Goal: Information Seeking & Learning: Learn about a topic

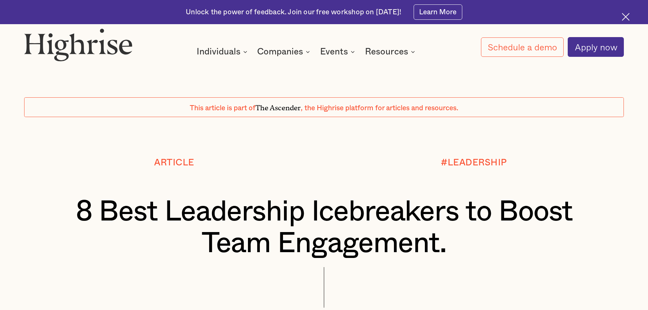
scroll to position [748, 0]
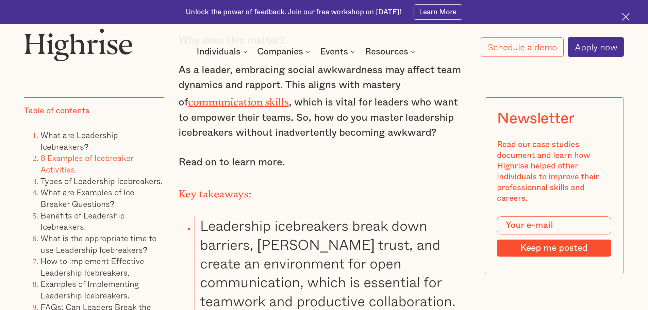
click at [89, 161] on link "8 Examples of Icebreaker Activities." at bounding box center [86, 163] width 93 height 24
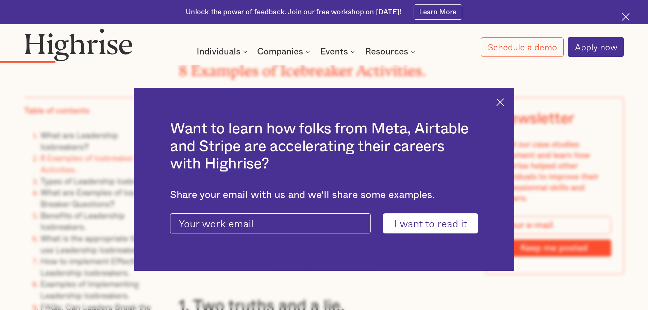
click at [502, 104] on img at bounding box center [500, 102] width 8 height 8
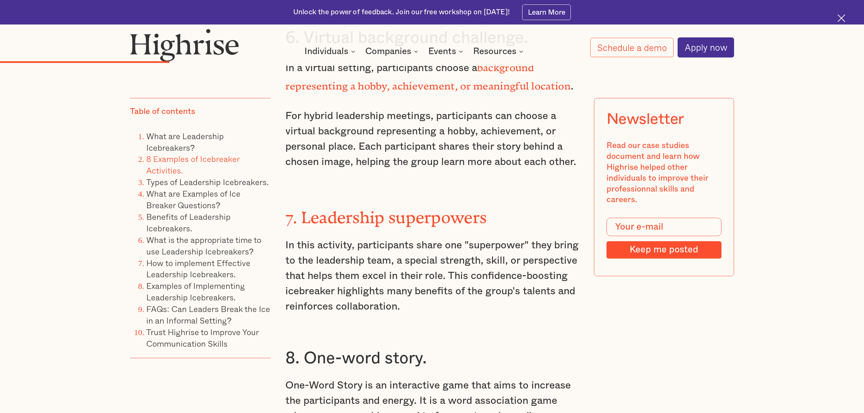
scroll to position [2957, 0]
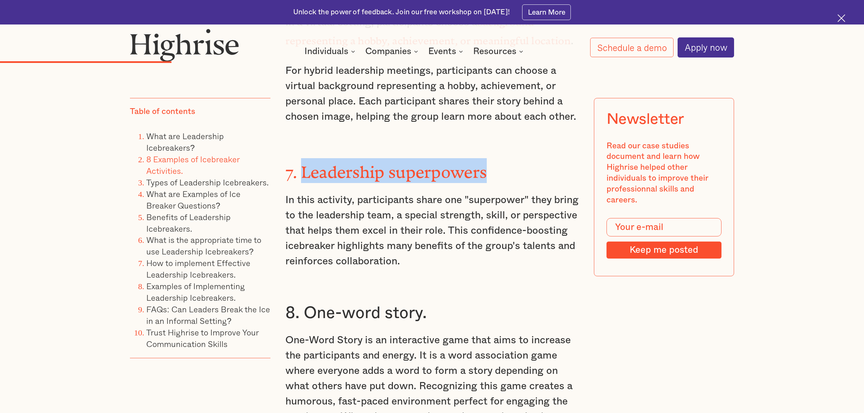
drag, startPoint x: 494, startPoint y: 145, endPoint x: 301, endPoint y: 152, distance: 193.3
click at [301, 158] on h3 "7. Leadership superpowers" at bounding box center [431, 170] width 293 height 25
copy strong "Leadership superpowers"
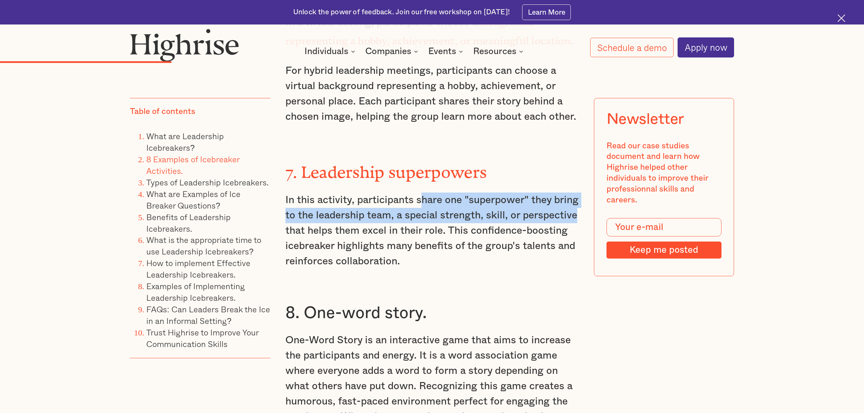
drag, startPoint x: 422, startPoint y: 178, endPoint x: 339, endPoint y: 208, distance: 87.9
click at [339, 208] on p "In this activity, participants share one "superpower" they bring to the leaders…" at bounding box center [431, 230] width 293 height 77
copy p "hare one "superpower" they bring to the leadership team, a special strength, sk…"
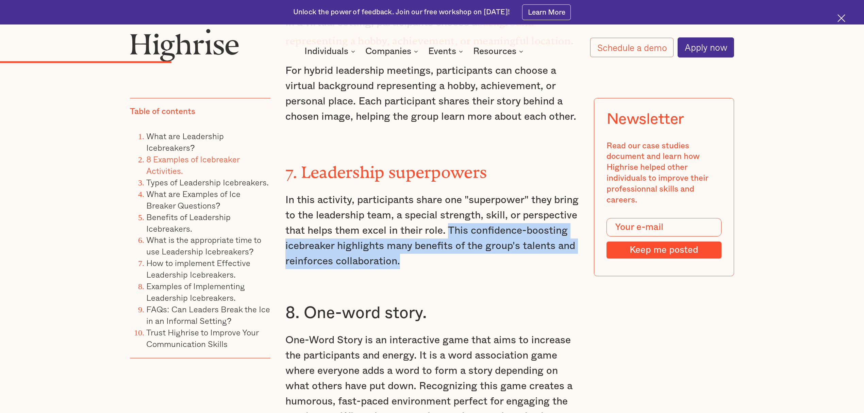
drag, startPoint x: 503, startPoint y: 208, endPoint x: 523, endPoint y: 238, distance: 36.0
click at [523, 238] on p "In this activity, participants share one "superpower" they bring to the leaders…" at bounding box center [431, 230] width 293 height 77
copy p "This confidence-boosting icebreaker highlights many benefits of the group's tal…"
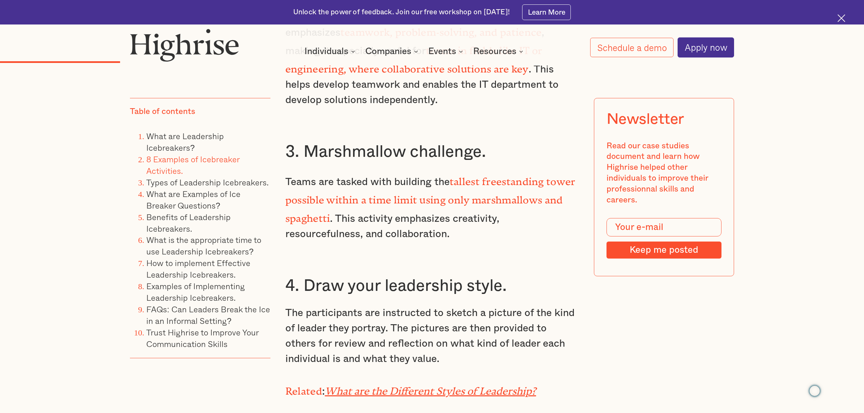
scroll to position [2277, 0]
